Goal: Navigation & Orientation: Find specific page/section

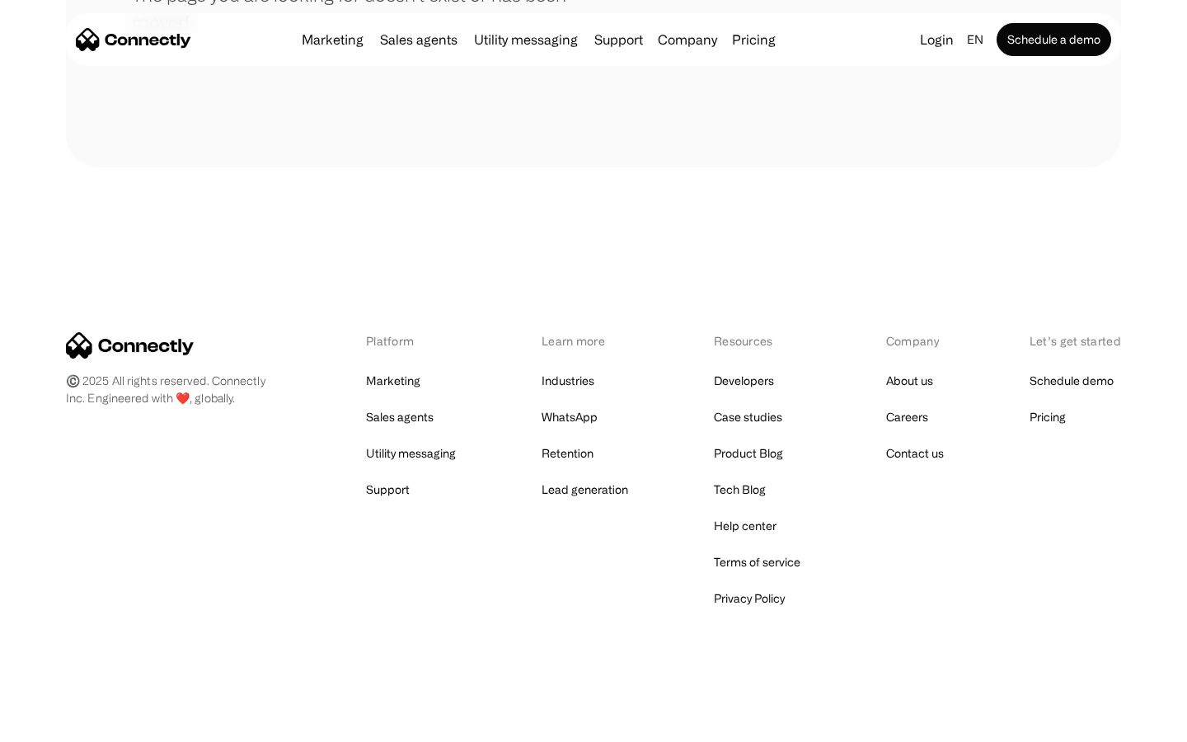
scroll to position [301, 0]
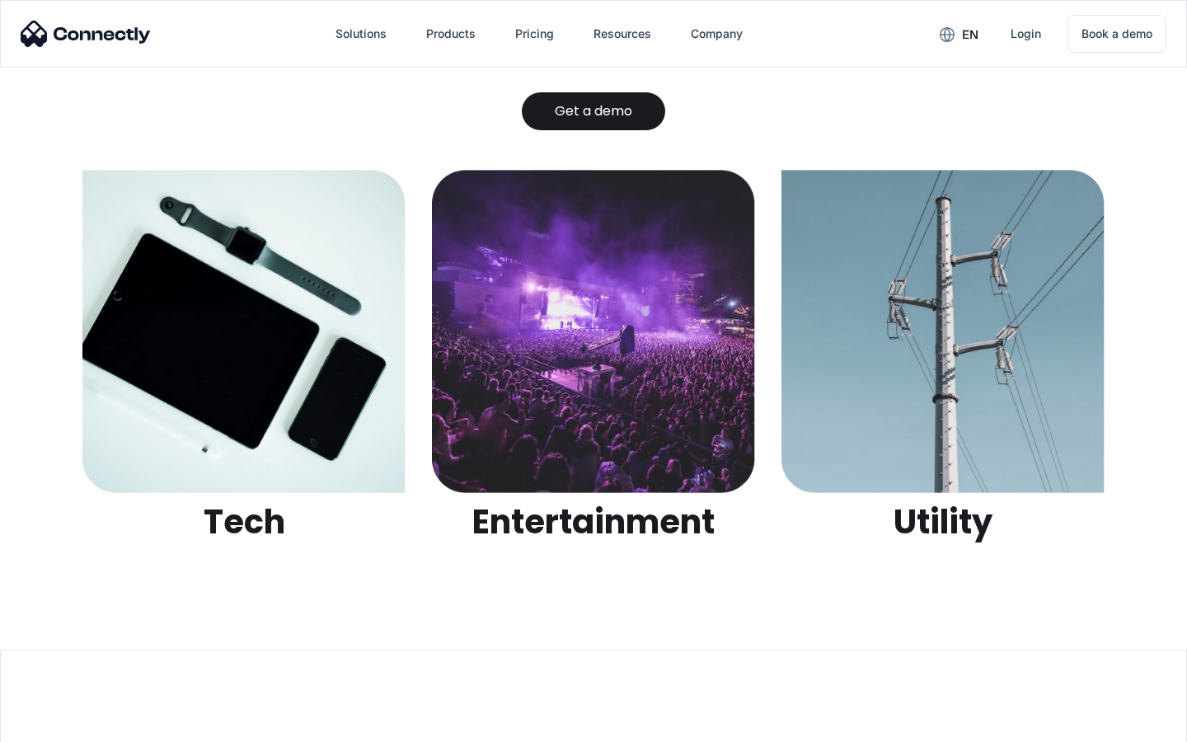
scroll to position [5202, 0]
